Goal: Information Seeking & Learning: Learn about a topic

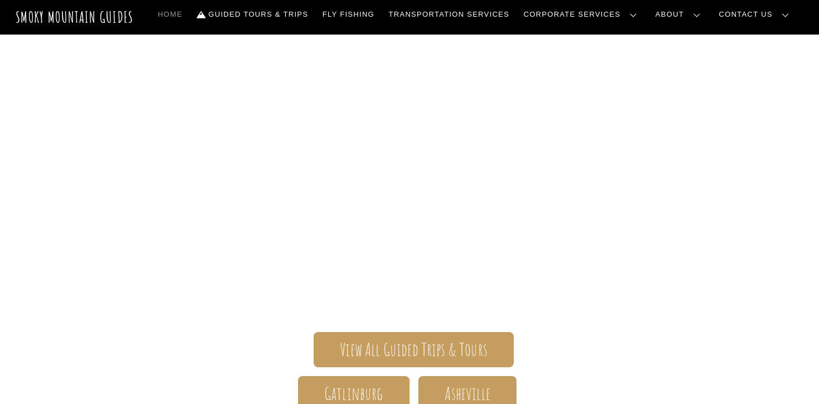
scroll to position [9, 0]
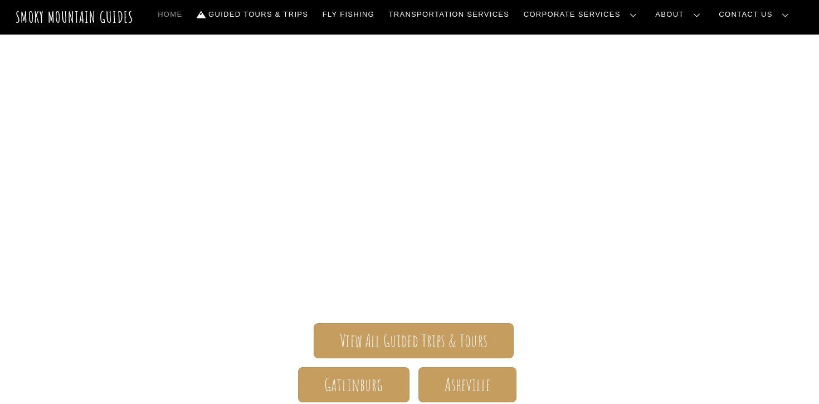
click at [161, 192] on span "Smoky Mountain Guides" at bounding box center [409, 176] width 647 height 56
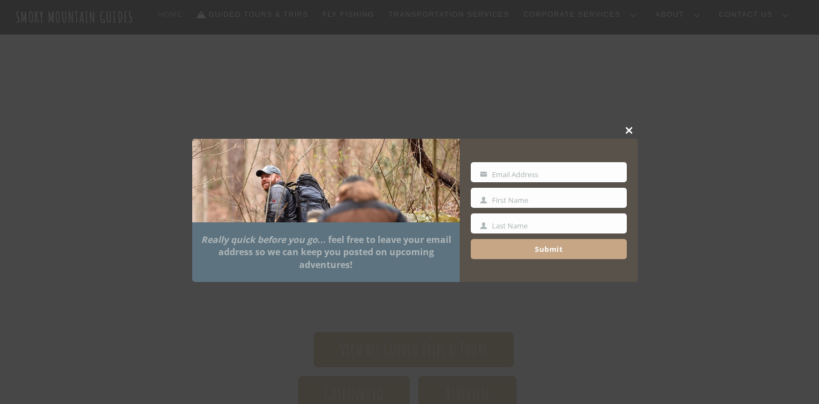
click at [633, 129] on span at bounding box center [630, 130] width 17 height 7
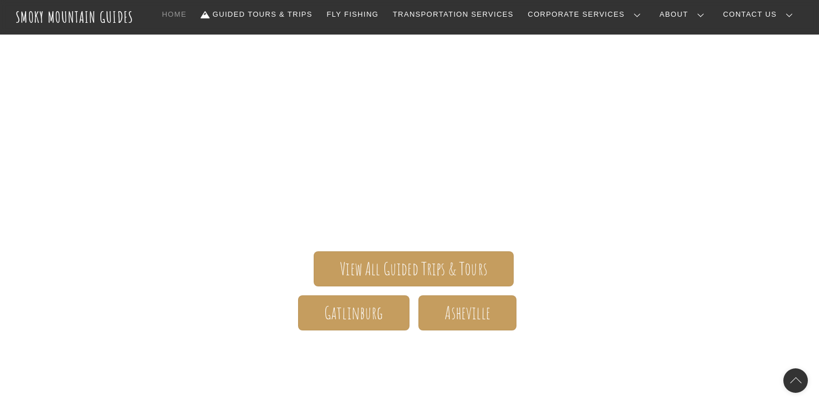
scroll to position [94, 0]
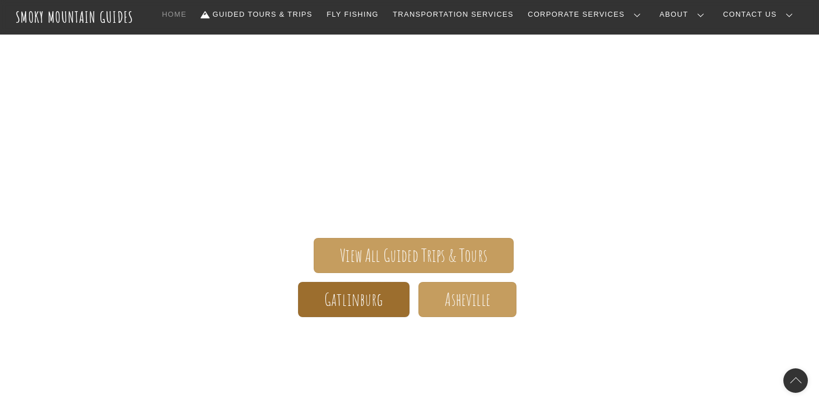
click at [353, 302] on span "Gatlinburg" at bounding box center [353, 300] width 59 height 12
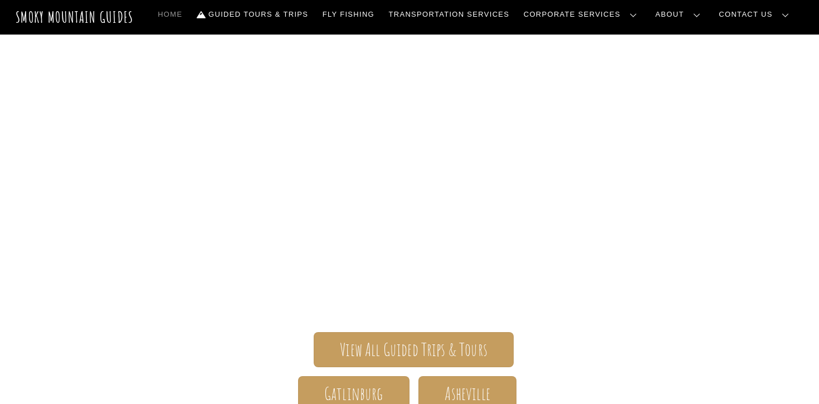
scroll to position [29, 0]
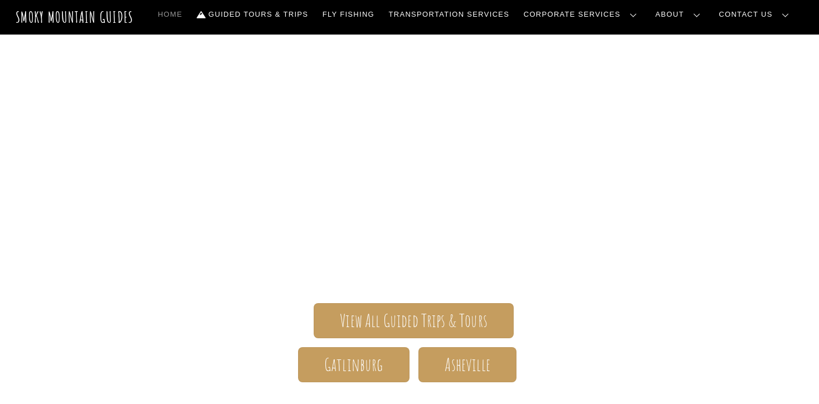
click at [274, 211] on span "The ONLY one-stop, full Service Guide Company for the Gatlinburg and [GEOGRAPHI…" at bounding box center [409, 227] width 647 height 86
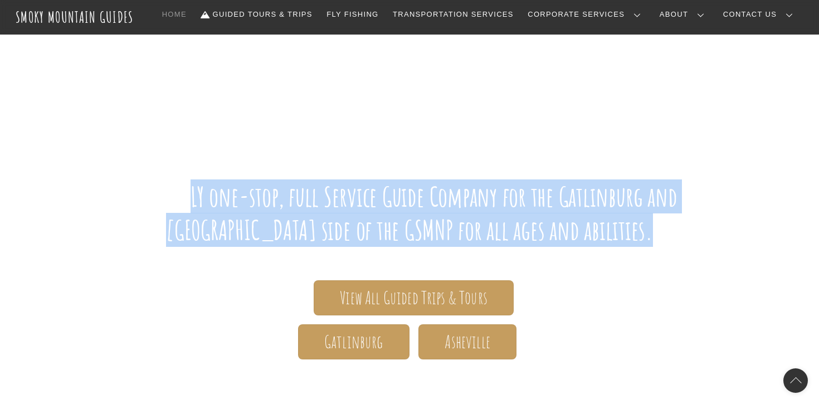
click at [351, 211] on span "The ONLY one-stop, full Service Guide Company for the Gatlinburg and [GEOGRAPHI…" at bounding box center [409, 204] width 647 height 86
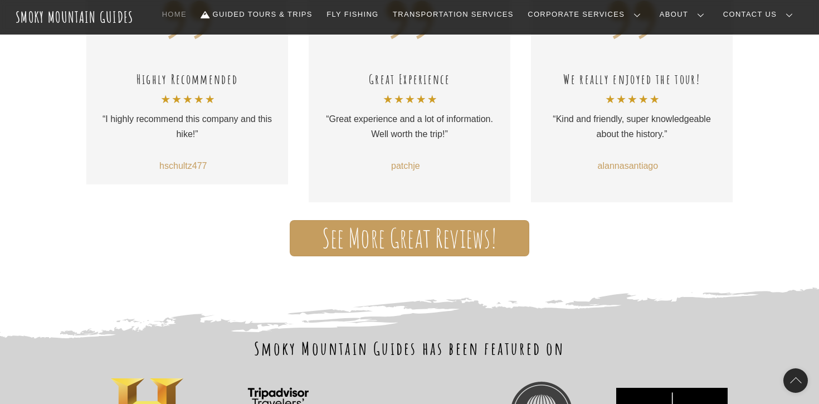
scroll to position [0, 0]
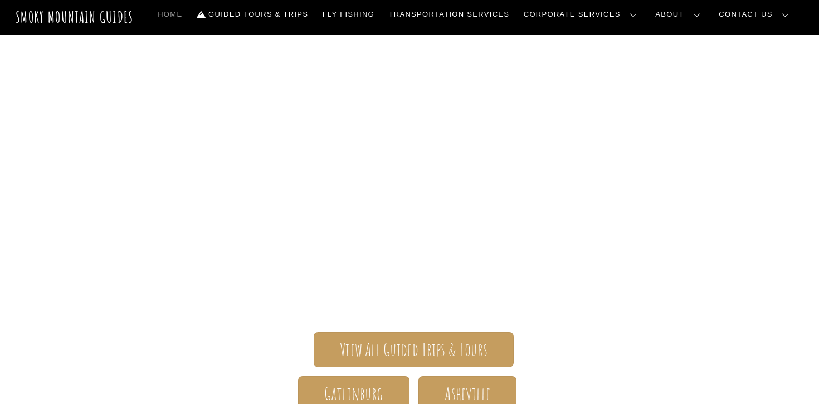
click at [0, 0] on link "Frequently Asked Questions" at bounding box center [0, 0] width 0 height 0
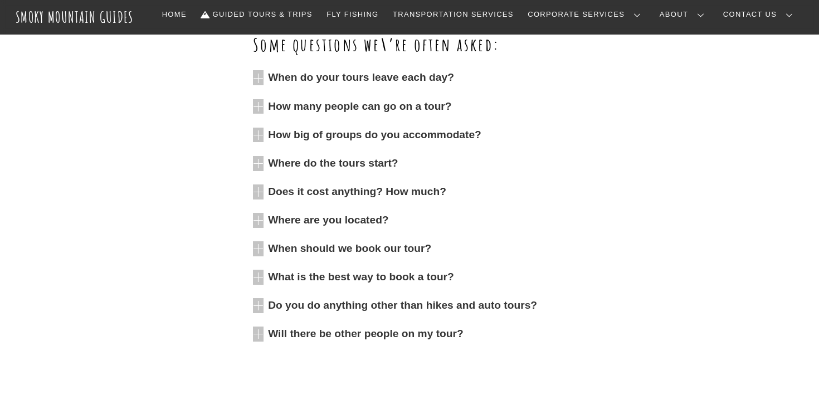
scroll to position [361, 0]
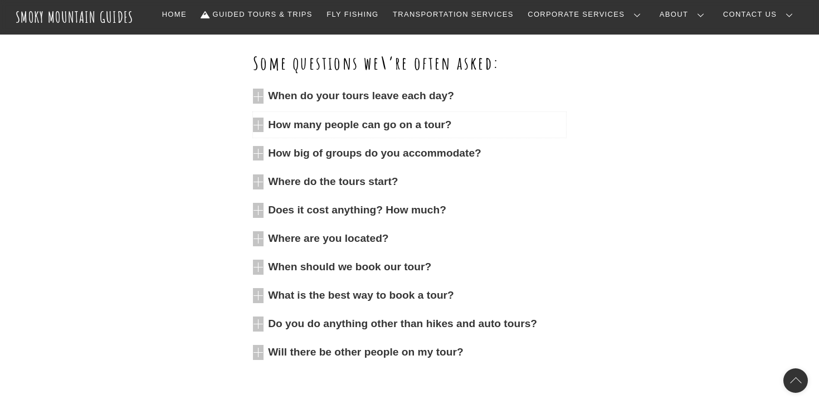
click at [424, 126] on span "How many people can go on a tour?" at bounding box center [417, 125] width 298 height 15
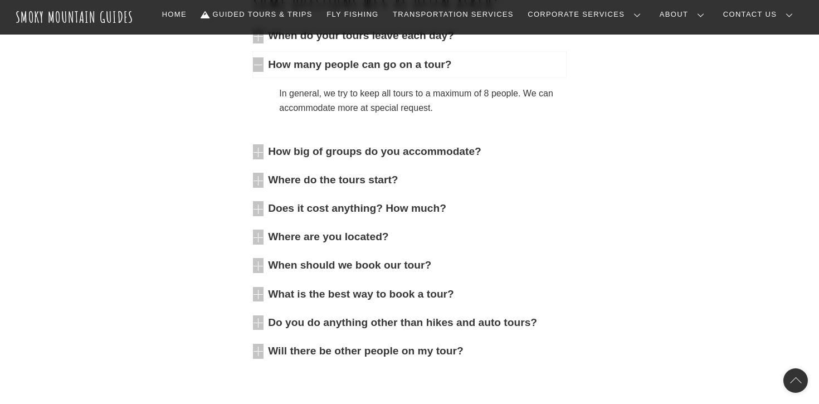
scroll to position [424, 0]
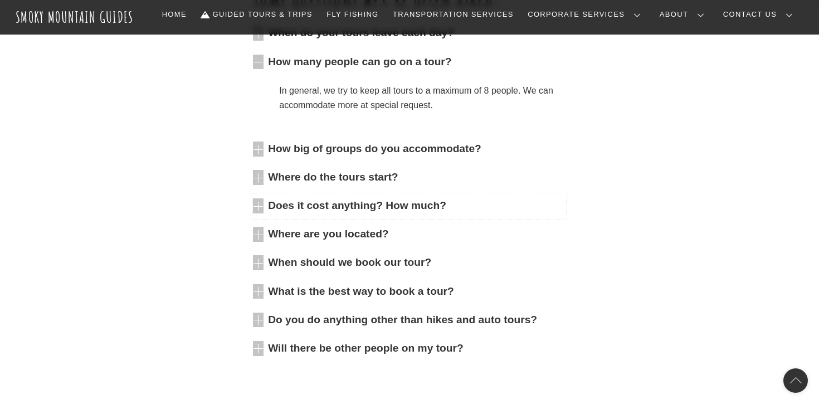
click at [393, 210] on span "Does it cost anything? How much?" at bounding box center [417, 205] width 298 height 15
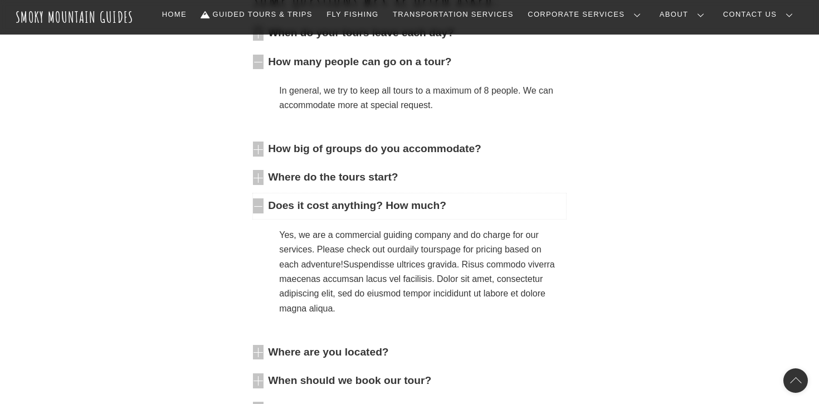
click at [393, 210] on span "Does it cost anything? How much?" at bounding box center [417, 205] width 298 height 15
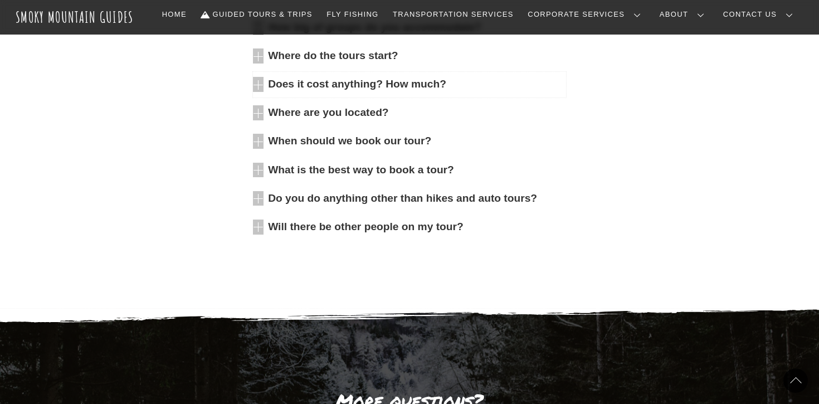
scroll to position [537, 0]
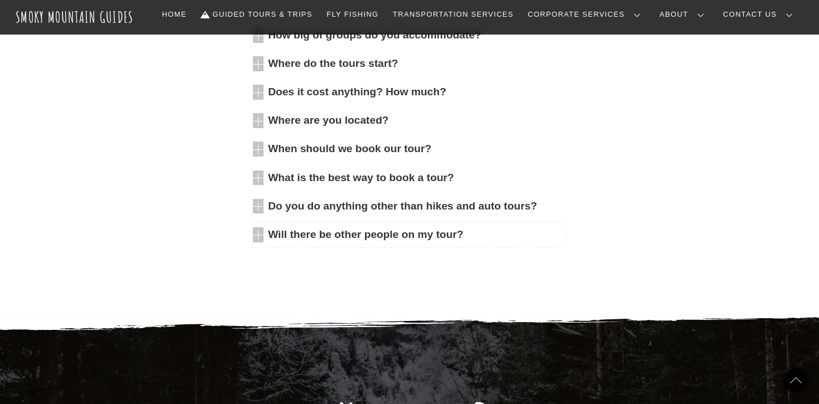
click at [425, 238] on span "Will there be other people on my tour?" at bounding box center [417, 234] width 298 height 15
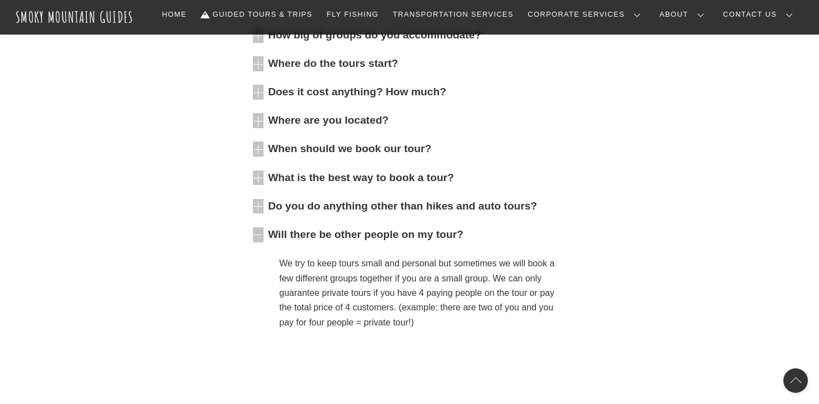
click at [403, 290] on p "We try to keep tours small and personal but sometimes we will book a few differ…" at bounding box center [418, 293] width 278 height 74
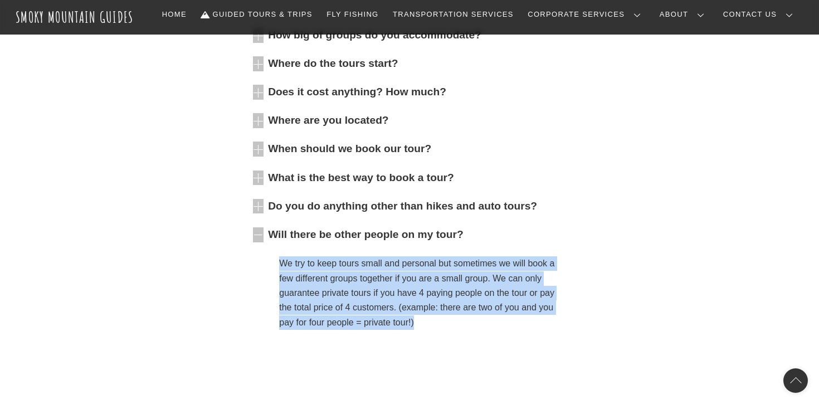
click at [413, 274] on p "We try to keep tours small and personal but sometimes we will book a few differ…" at bounding box center [418, 293] width 278 height 74
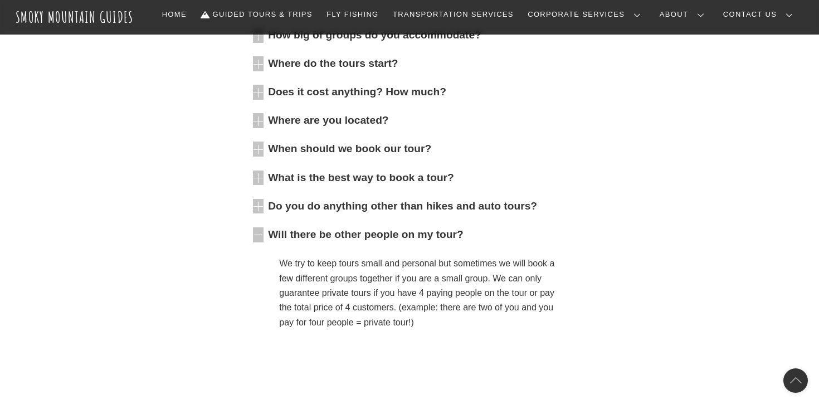
click at [413, 274] on p "We try to keep tours small and personal but sometimes we will book a few differ…" at bounding box center [418, 293] width 278 height 74
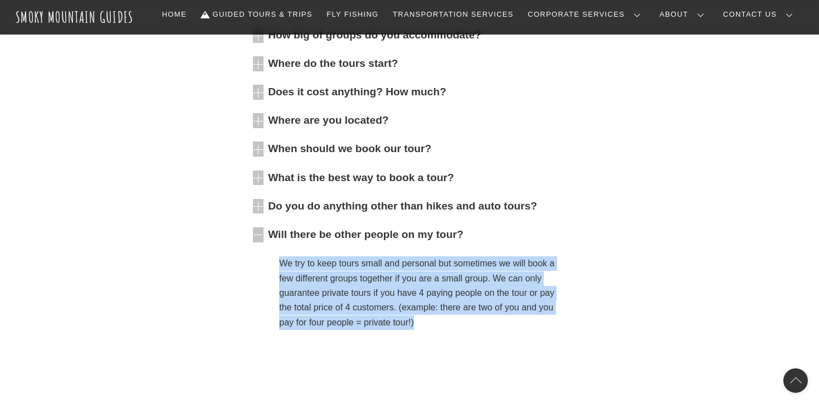
click at [411, 293] on p "We try to keep tours small and personal but sometimes we will book a few differ…" at bounding box center [418, 293] width 278 height 74
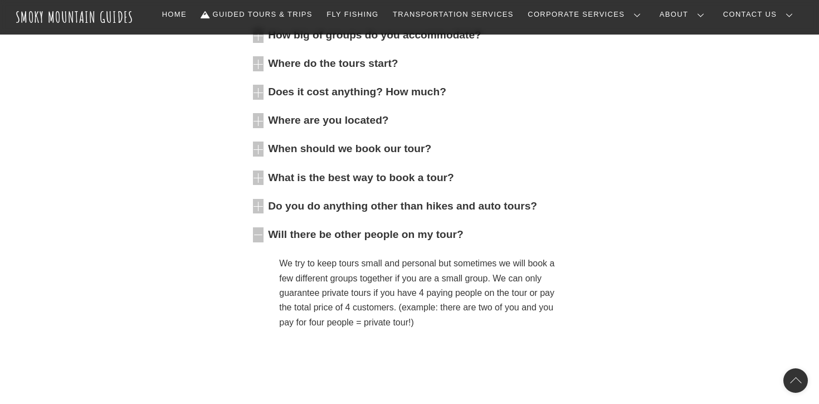
click at [411, 293] on p "We try to keep tours small and personal but sometimes we will book a few differ…" at bounding box center [418, 293] width 278 height 74
click at [452, 321] on p "We try to keep tours small and personal but sometimes we will book a few differ…" at bounding box center [418, 293] width 278 height 74
click at [457, 321] on p "We try to keep tours small and personal but sometimes we will book a few differ…" at bounding box center [418, 293] width 278 height 74
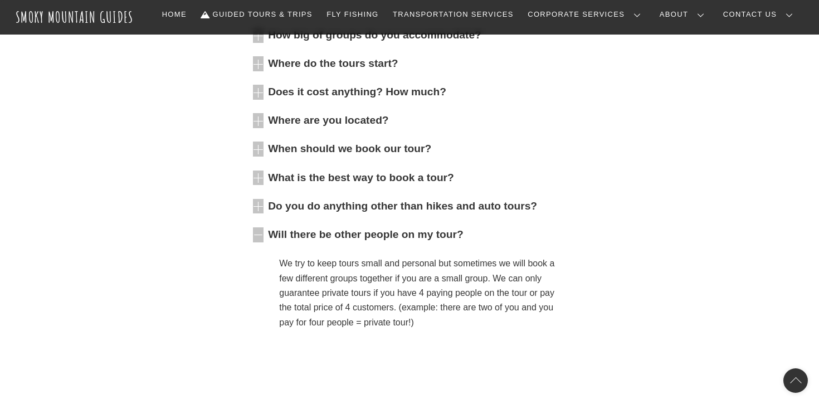
click at [457, 321] on p "We try to keep tours small and personal but sometimes we will book a few differ…" at bounding box center [418, 293] width 278 height 74
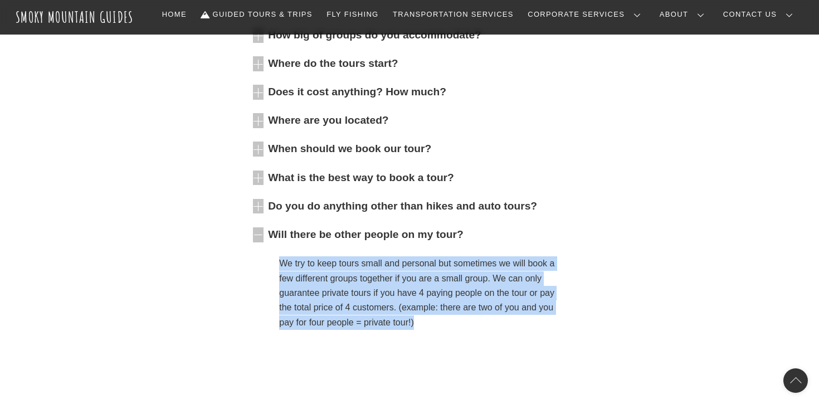
click at [462, 321] on p "We try to keep tours small and personal but sometimes we will book a few differ…" at bounding box center [418, 293] width 278 height 74
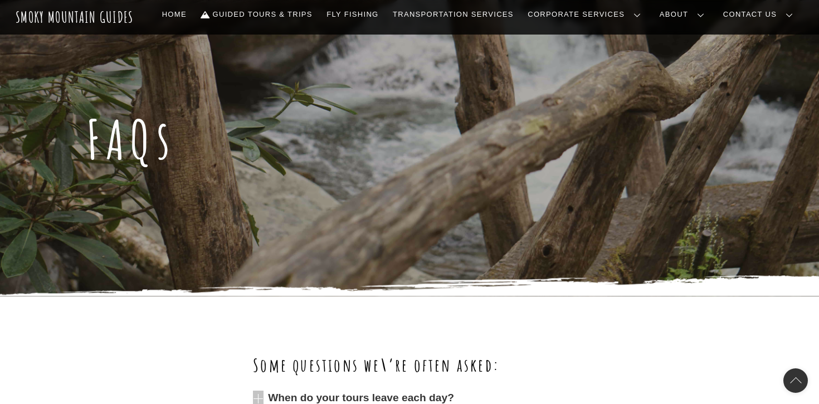
scroll to position [0, 0]
